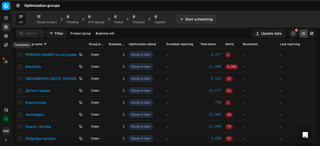
click at [6, 45] on icon at bounding box center [5, 44] width 3 height 3
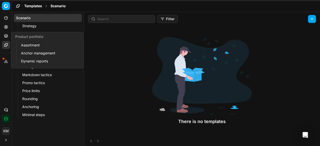
click at [6, 39] on button "Product portfolio" at bounding box center [6, 36] width 8 height 8
click at [26, 44] on link "Assortment" at bounding box center [48, 45] width 58 height 7
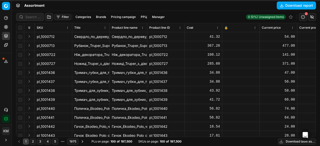
click at [62, 18] on button "Filter" at bounding box center [62, 17] width 17 height 6
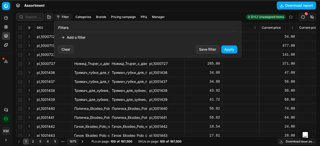
click at [71, 34] on button "Add a filter" at bounding box center [73, 38] width 30 height 8
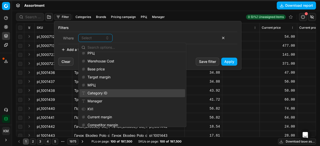
scroll to position [655, 0]
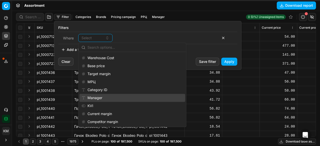
click at [101, 96] on div "Manager" at bounding box center [133, 98] width 106 height 8
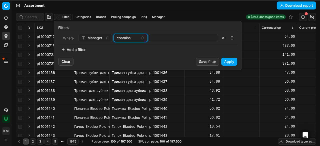
click at [132, 38] on div "contains" at bounding box center [128, 38] width 22 height 5
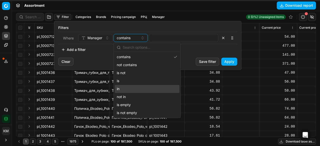
click at [129, 87] on div "in" at bounding box center [147, 89] width 65 height 8
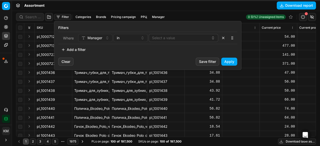
click at [179, 38] on button "Select a value" at bounding box center [184, 38] width 70 height 8
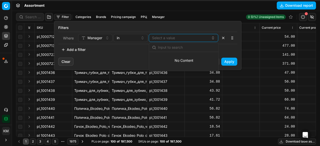
click at [173, 43] on input "text" at bounding box center [187, 48] width 58 height 10
click at [171, 40] on button "Select a value" at bounding box center [184, 38] width 70 height 8
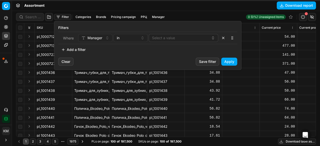
click at [169, 47] on div "Add a filter" at bounding box center [147, 50] width 179 height 8
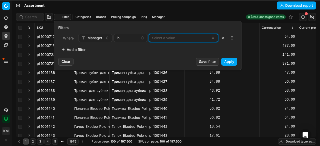
click at [169, 41] on button "Select a value" at bounding box center [184, 38] width 70 height 8
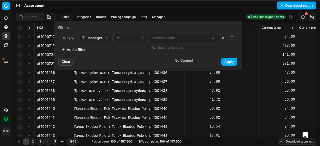
click at [168, 50] on input "text" at bounding box center [187, 48] width 58 height 10
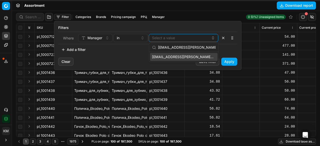
type input "yul.kovalenko@maudau.com.ua"
click at [182, 56] on span "yul.kovalenko@maudau.com.ua" at bounding box center [183, 57] width 62 height 5
click at [207, 39] on div "yul.kovalenko@maudau.com.ua" at bounding box center [181, 38] width 59 height 6
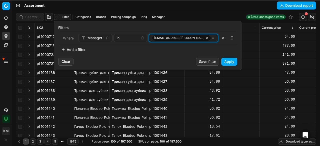
click at [207, 39] on div "yul.kovalenko@maudau.com.ua" at bounding box center [181, 38] width 59 height 6
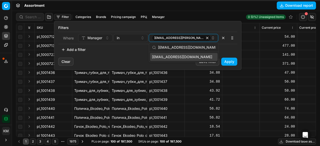
type input "i.toropets@maudau.com.ua"
click at [194, 58] on span "i.toropets@maudau.com.ua" at bounding box center [182, 57] width 60 height 5
click at [212, 40] on button "yul.kovalenko@maudau.com.ua i.toropets@maudau.com.ua" at bounding box center [184, 38] width 70 height 8
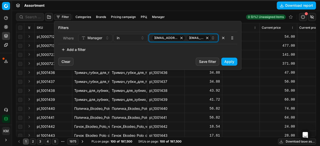
click at [212, 39] on icon "button" at bounding box center [213, 38] width 4 height 4
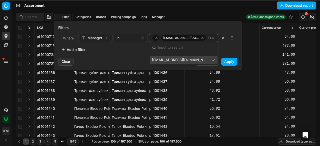
click at [187, 60] on span "an.volkov@maudau.com.ua" at bounding box center [180, 60] width 56 height 5
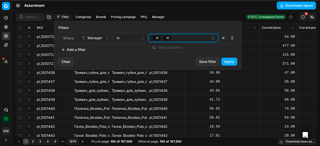
click at [192, 39] on div "button" at bounding box center [181, 38] width 59 height 6
click at [193, 40] on div "button" at bounding box center [181, 38] width 59 height 6
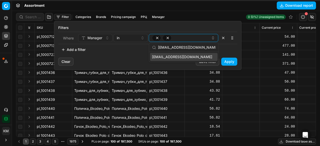
type input "al.sydorchuk@maudau.com.ua"
click at [194, 57] on span "al.sydorchuk@maudau.com.ua" at bounding box center [182, 57] width 60 height 5
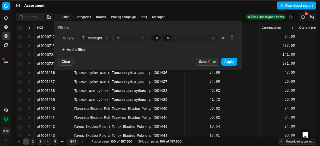
click at [236, 49] on div "Add a filter" at bounding box center [147, 50] width 179 height 8
click at [230, 63] on button "Apply" at bounding box center [229, 62] width 16 height 8
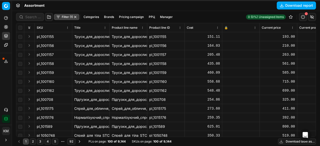
click at [65, 19] on button "Filter (1)" at bounding box center [66, 17] width 25 height 6
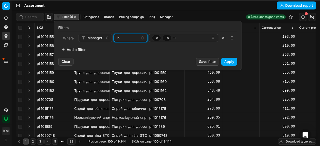
click at [131, 39] on div "in" at bounding box center [128, 38] width 22 height 5
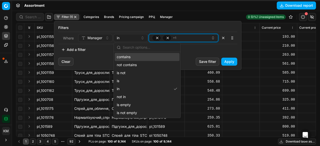
click at [188, 39] on div "+ 1" at bounding box center [181, 38] width 59 height 6
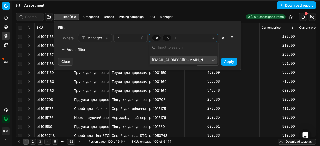
click at [197, 59] on span "al.sydorchuk@maudau.com.ua" at bounding box center [180, 60] width 56 height 5
click at [189, 49] on input "text" at bounding box center [187, 48] width 58 height 10
paste input "al.sydorchuk@maudau.com.ua"
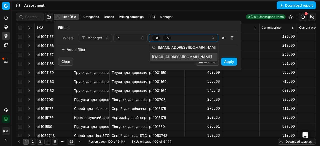
type input "al.sydorchuk@maudau.com.ua"
click at [184, 57] on span "al.sydorchuk@maudau.com.ua" at bounding box center [182, 57] width 60 height 5
click at [181, 62] on div "al.sydorchuk@maudau.com.ua" at bounding box center [184, 57] width 70 height 10
click at [181, 63] on div "Clear Save filter Apply" at bounding box center [147, 64] width 187 height 12
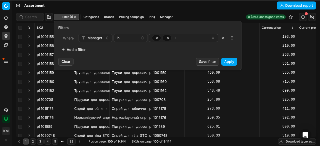
click at [229, 59] on button "Apply" at bounding box center [229, 62] width 16 height 8
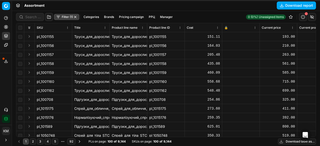
click at [64, 18] on button "Filter (1)" at bounding box center [66, 17] width 25 height 6
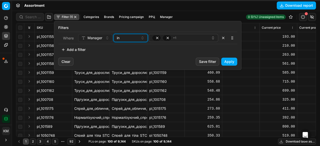
click at [132, 38] on div "in" at bounding box center [128, 38] width 22 height 5
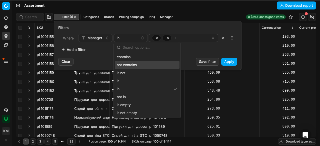
click at [189, 49] on div "Add a filter" at bounding box center [147, 50] width 179 height 8
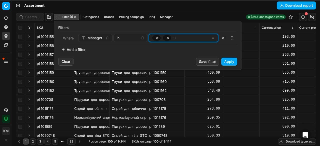
drag, startPoint x: 183, startPoint y: 38, endPoint x: 147, endPoint y: 38, distance: 35.8
click at [147, 38] on div "Manager in + 1" at bounding box center [148, 38] width 140 height 8
click at [150, 37] on button "+ 1" at bounding box center [184, 38] width 70 height 8
click at [178, 39] on div "+ 1" at bounding box center [181, 38] width 59 height 6
click at [174, 38] on span "+ 1" at bounding box center [174, 38] width 3 height 4
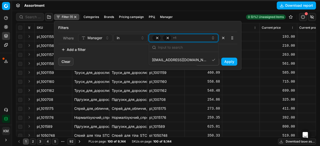
click at [164, 37] on span "button" at bounding box center [167, 38] width 9 height 6
click at [164, 38] on span "button" at bounding box center [167, 38] width 9 height 6
click at [187, 38] on div "+ 1" at bounding box center [181, 38] width 59 height 6
click at [213, 37] on icon "button" at bounding box center [213, 38] width 4 height 4
click at [213, 37] on icon "button" at bounding box center [213, 37] width 2 height 1
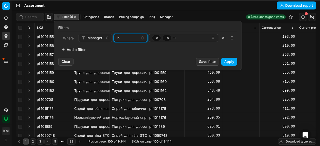
click at [135, 37] on div "in" at bounding box center [128, 38] width 22 height 5
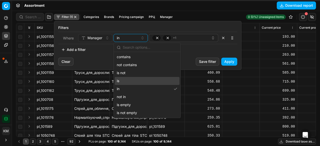
click at [129, 81] on div "is" at bounding box center [147, 81] width 65 height 8
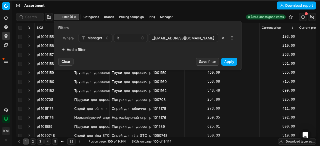
drag, startPoint x: 209, startPoint y: 41, endPoint x: 129, endPoint y: 39, distance: 80.3
click at [129, 39] on div "Manager is ,,al.sydorchuk@maudau.com.ua" at bounding box center [148, 38] width 140 height 8
click at [129, 38] on div "is" at bounding box center [128, 38] width 22 height 5
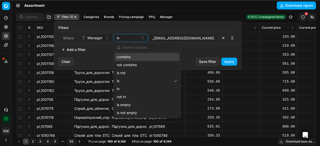
click at [128, 57] on div "contains" at bounding box center [147, 57] width 65 height 8
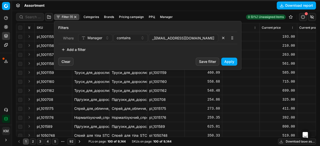
click at [207, 37] on input ",,al.sydorchuk@maudau.com.ua" at bounding box center [183, 38] width 65 height 8
drag, startPoint x: 209, startPoint y: 37, endPoint x: 200, endPoint y: 37, distance: 8.8
click at [200, 37] on input ",,al.sydorchuk@maudau.com.ua" at bounding box center [183, 38] width 65 height 8
click at [211, 39] on input ",,al.sydorchuk@maudau.com.ua" at bounding box center [183, 38] width 65 height 8
click at [133, 38] on div "contains" at bounding box center [128, 38] width 22 height 5
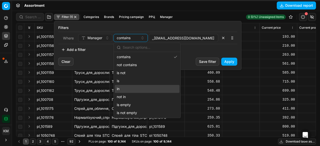
click at [124, 89] on div "in" at bounding box center [147, 89] width 65 height 8
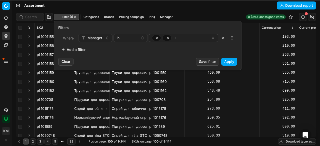
click at [188, 39] on div "+ 1" at bounding box center [181, 38] width 59 height 6
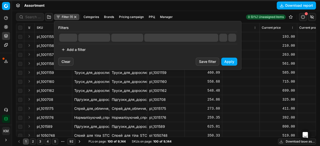
click at [233, 39] on button "button" at bounding box center [232, 38] width 8 height 8
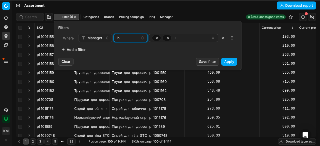
click at [124, 39] on div "in" at bounding box center [128, 38] width 22 height 5
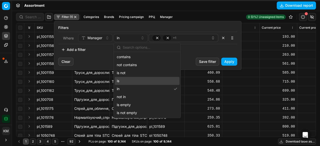
click at [188, 56] on div "Filters Where Manager in + 1 To pick up a sortable item, press space or enter. …" at bounding box center [147, 39] width 187 height 37
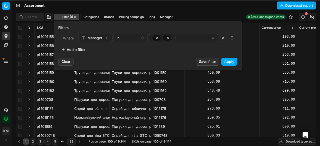
click at [228, 60] on button "Apply" at bounding box center [229, 62] width 16 height 8
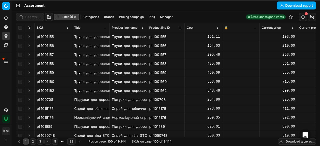
click at [58, 18] on button "Filter (1)" at bounding box center [66, 17] width 25 height 6
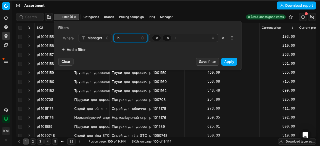
click at [136, 38] on div "in" at bounding box center [128, 38] width 22 height 5
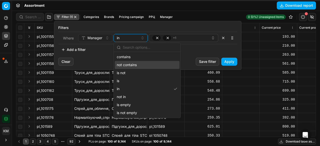
click at [182, 60] on div "Clear Save filter Apply" at bounding box center [147, 64] width 187 height 12
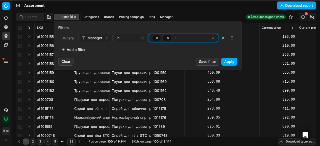
click at [214, 38] on icon "button" at bounding box center [213, 38] width 4 height 4
click at [213, 38] on icon "button" at bounding box center [213, 38] width 4 height 4
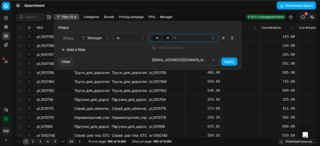
click at [182, 50] on input "text" at bounding box center [187, 48] width 58 height 10
paste input "an.volkov@maudau.com.ua"
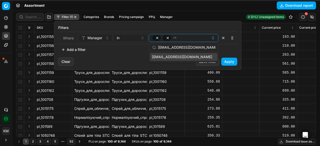
type input "an.volkov@maudau.com.ua"
click at [182, 55] on span "an.volkov@maudau.com.ua" at bounding box center [182, 57] width 60 height 5
click at [221, 49] on div "Add a filter" at bounding box center [147, 50] width 179 height 8
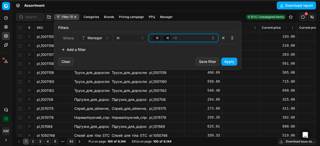
click at [195, 41] on div "+ 2" at bounding box center [181, 38] width 59 height 6
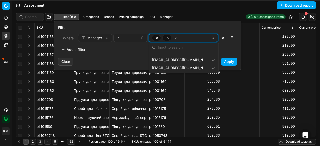
click at [183, 38] on div "+ 2" at bounding box center [181, 38] width 59 height 6
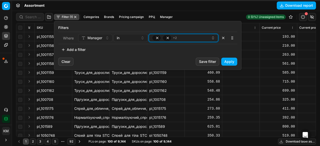
click at [181, 39] on div "+ 2" at bounding box center [181, 38] width 59 height 6
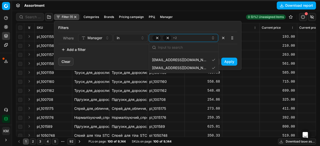
click at [175, 49] on input "text" at bounding box center [187, 48] width 58 height 10
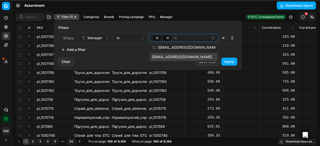
type input "i.toropets@maudau.com.ua"
click at [180, 55] on span "i.toropets@maudau.com.ua" at bounding box center [182, 57] width 60 height 5
click at [185, 40] on div "+ 3" at bounding box center [181, 38] width 59 height 6
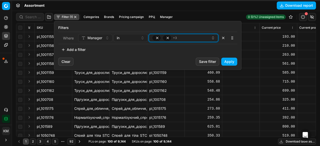
click at [191, 38] on div "+ 3" at bounding box center [181, 38] width 59 height 6
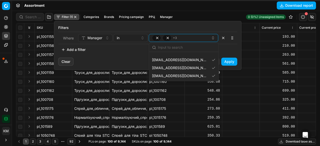
click at [169, 51] on input "text" at bounding box center [187, 48] width 58 height 10
paste input "yul.kovalenko@maudau.com.ua"
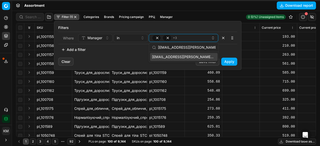
type input "yul.kovalenko@maudau.com.ua"
click at [176, 55] on span "yul.kovalenko@maudau.com.ua" at bounding box center [183, 57] width 62 height 5
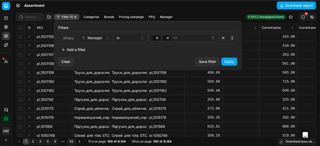
click at [163, 65] on div "Clear Save filter Apply" at bounding box center [147, 64] width 187 height 12
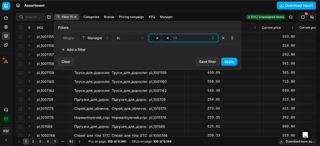
click at [173, 39] on span "+ 4" at bounding box center [175, 38] width 4 height 4
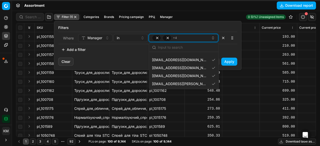
click at [168, 38] on icon "button" at bounding box center [168, 38] width 2 height 2
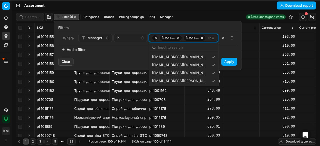
click at [157, 37] on icon "button" at bounding box center [156, 38] width 4 height 4
click at [155, 38] on icon "button" at bounding box center [156, 38] width 2 height 2
click at [143, 52] on div "Add a filter" at bounding box center [147, 50] width 179 height 8
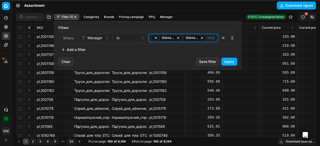
click at [212, 38] on icon "button" at bounding box center [213, 38] width 4 height 4
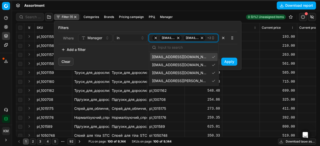
click at [210, 38] on span "+ 2" at bounding box center [209, 38] width 4 height 4
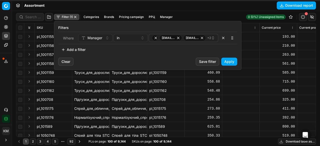
click at [232, 61] on button "Apply" at bounding box center [229, 62] width 16 height 8
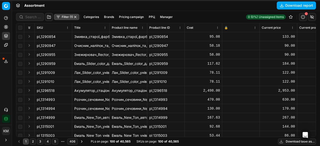
click at [291, 143] on button "Download table as..." at bounding box center [297, 142] width 38 height 6
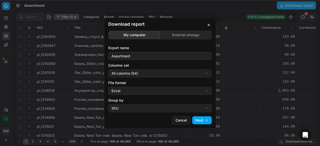
click at [199, 121] on button "Next" at bounding box center [202, 121] width 20 height 8
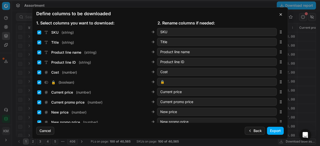
click at [275, 130] on button "Export" at bounding box center [275, 131] width 17 height 8
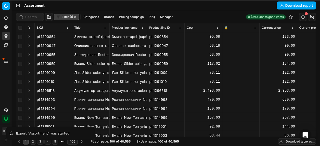
click at [6, 59] on button "Export service" at bounding box center [6, 61] width 8 height 8
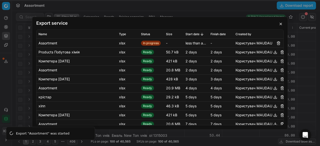
click at [282, 24] on button "button" at bounding box center [281, 24] width 6 height 6
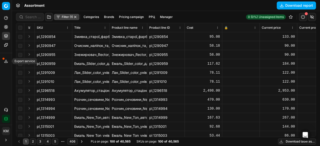
click at [7, 62] on icon at bounding box center [6, 62] width 3 height 1
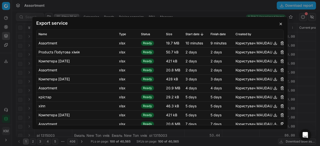
click at [272, 43] on button "button" at bounding box center [275, 43] width 6 height 6
